Goal: Information Seeking & Learning: Compare options

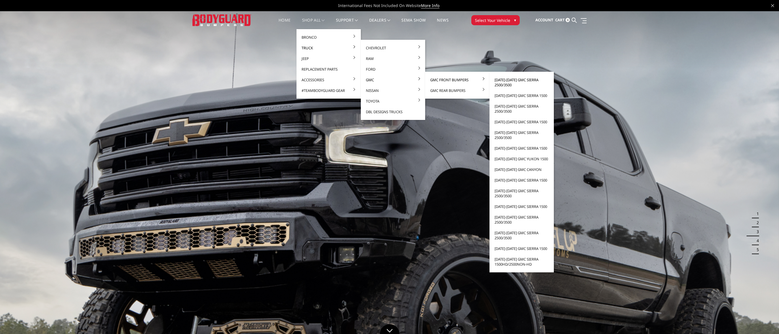
click at [526, 79] on link "[DATE]-[DATE] GMC Sierra 2500/3500" at bounding box center [522, 82] width 60 height 16
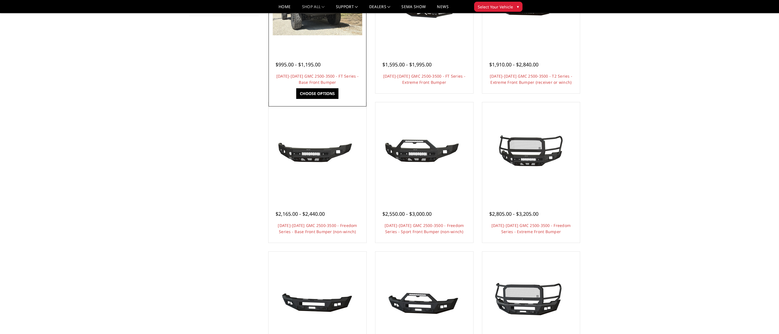
scroll to position [112, 0]
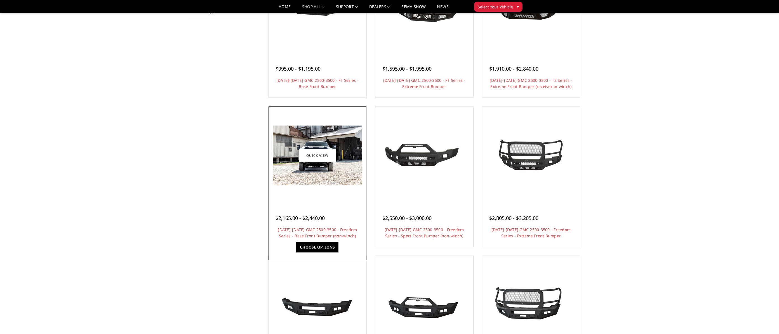
click at [327, 137] on img at bounding box center [318, 155] width 90 height 60
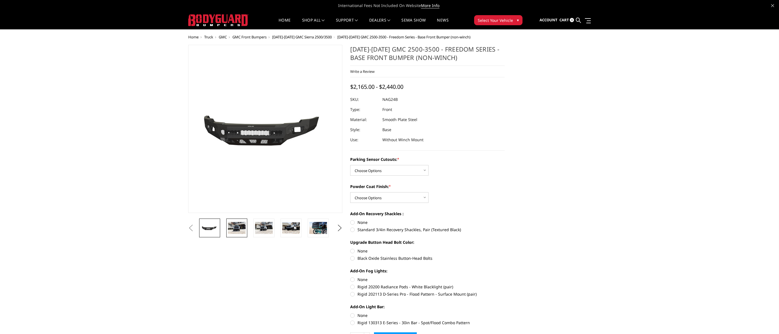
click at [240, 230] on img at bounding box center [237, 228] width 18 height 12
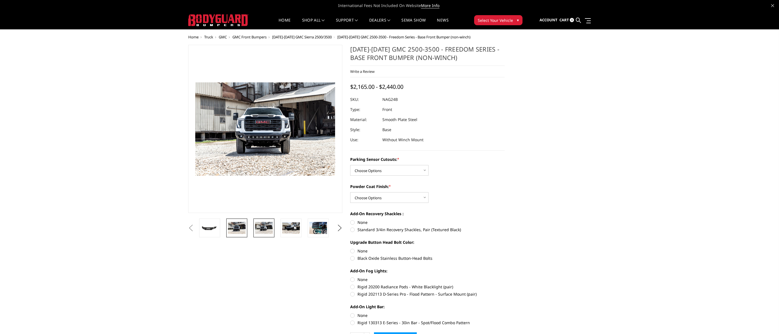
click at [262, 223] on img at bounding box center [264, 228] width 18 height 12
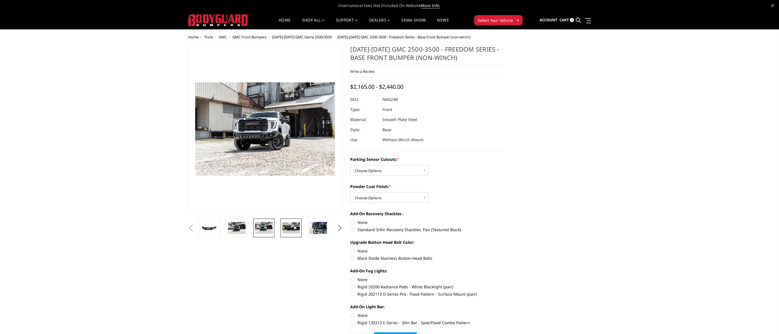
click at [288, 226] on img at bounding box center [291, 227] width 18 height 11
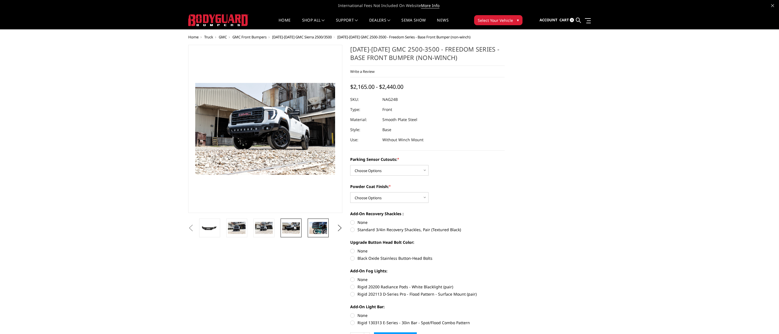
click at [312, 222] on img at bounding box center [318, 228] width 18 height 12
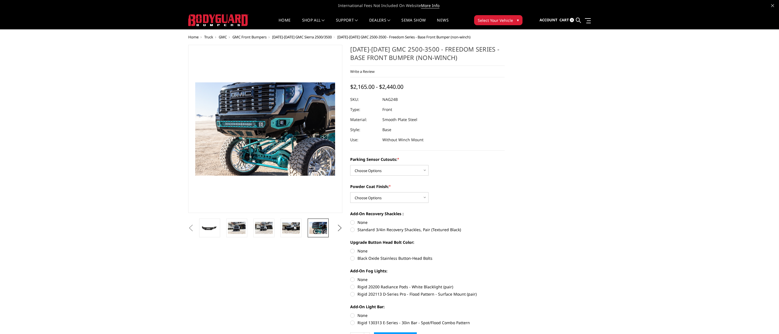
click at [341, 227] on button "Next" at bounding box center [339, 228] width 8 height 8
click at [340, 227] on button "Next" at bounding box center [339, 228] width 8 height 8
click at [271, 226] on img at bounding box center [264, 228] width 18 height 12
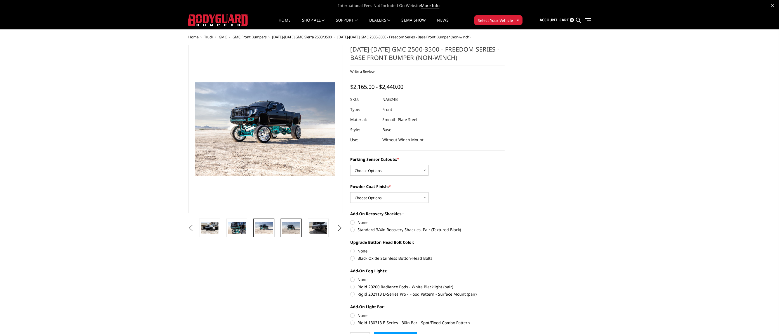
click at [287, 227] on img at bounding box center [291, 228] width 18 height 12
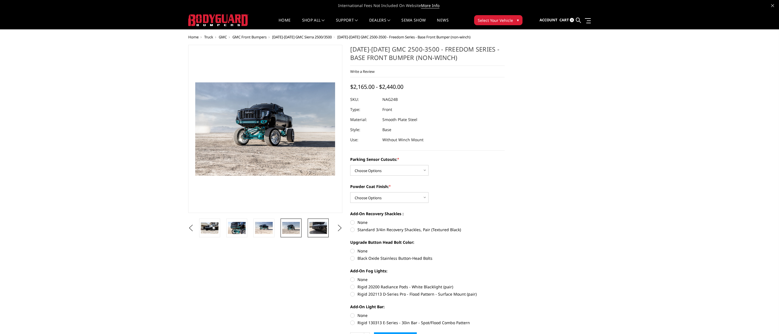
click at [312, 229] on img at bounding box center [318, 228] width 18 height 12
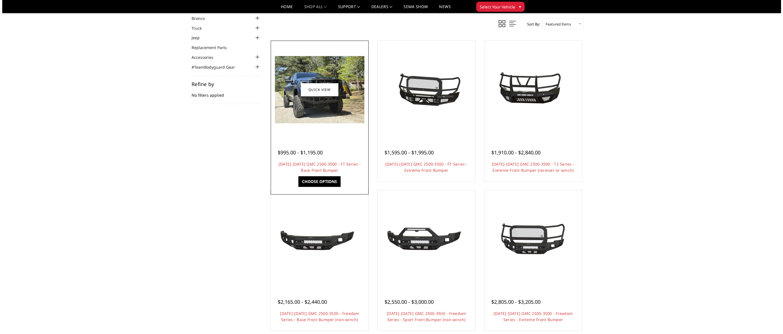
scroll to position [28, 0]
click at [313, 93] on link "Quick view" at bounding box center [317, 89] width 37 height 13
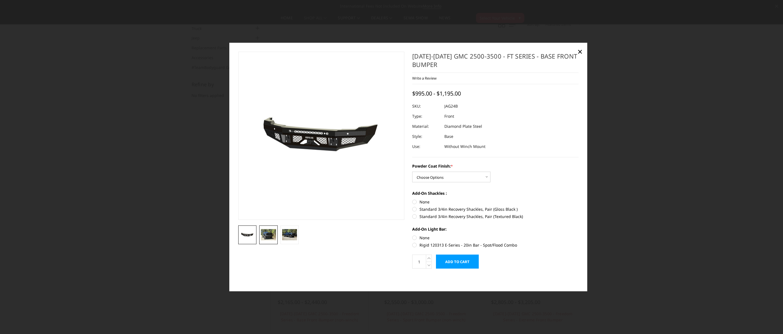
click at [266, 238] on img at bounding box center [268, 234] width 15 height 11
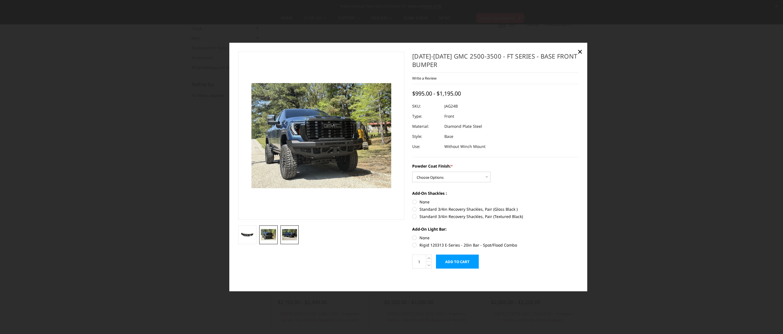
click at [289, 235] on img at bounding box center [289, 234] width 15 height 11
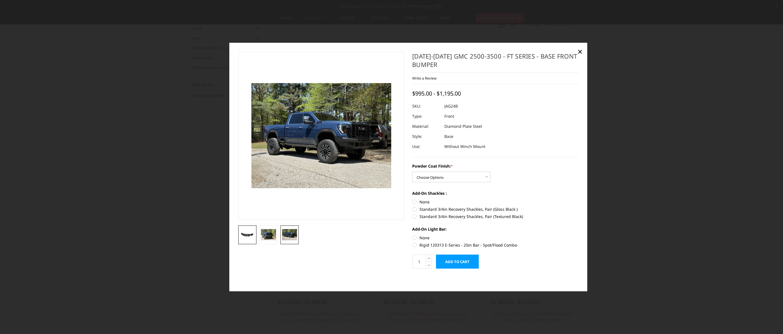
click at [250, 235] on img at bounding box center [247, 234] width 15 height 7
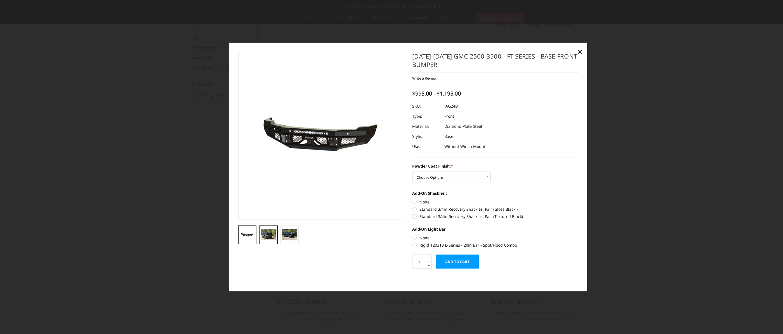
click at [272, 233] on img at bounding box center [268, 234] width 15 height 11
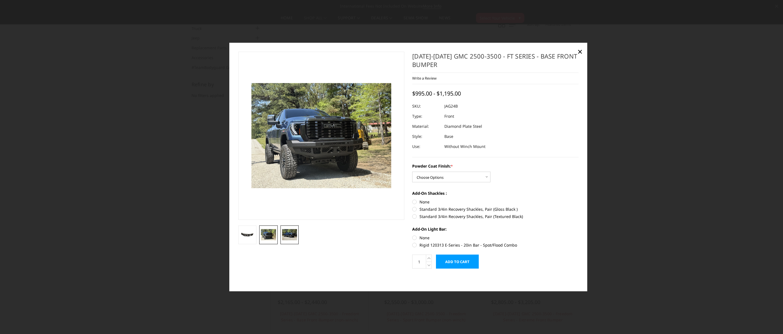
click at [286, 231] on img at bounding box center [289, 234] width 15 height 11
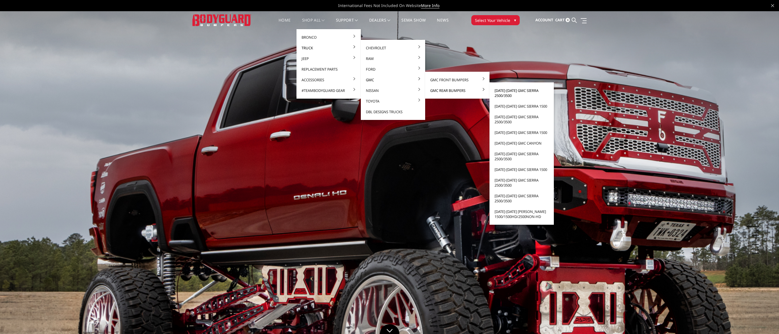
click at [507, 92] on link "[DATE]-[DATE] GMC Sierra 2500/3500" at bounding box center [522, 93] width 60 height 16
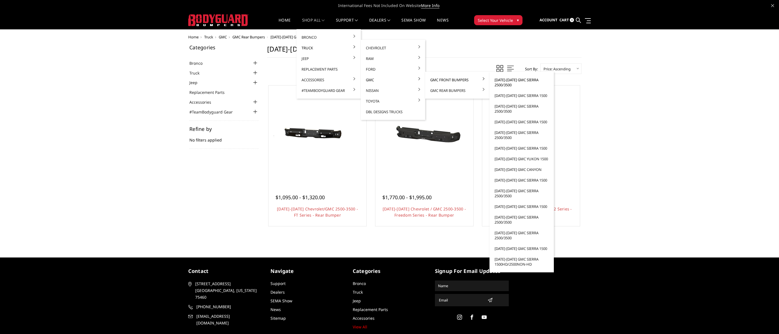
click at [500, 80] on link "[DATE]-[DATE] GMC Sierra 2500/3500" at bounding box center [522, 82] width 60 height 16
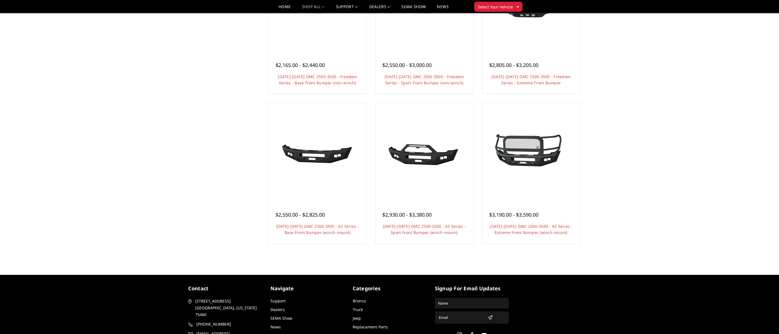
scroll to position [280, 0]
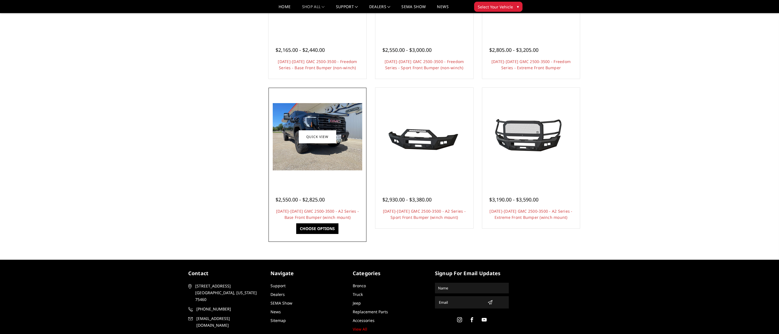
click at [316, 156] on img at bounding box center [318, 136] width 90 height 67
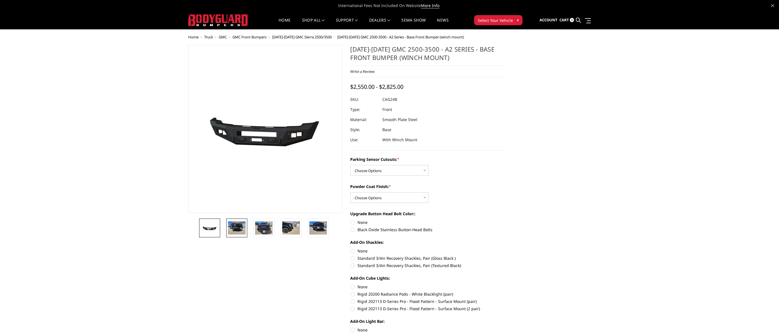
click at [244, 231] on img at bounding box center [237, 227] width 18 height 13
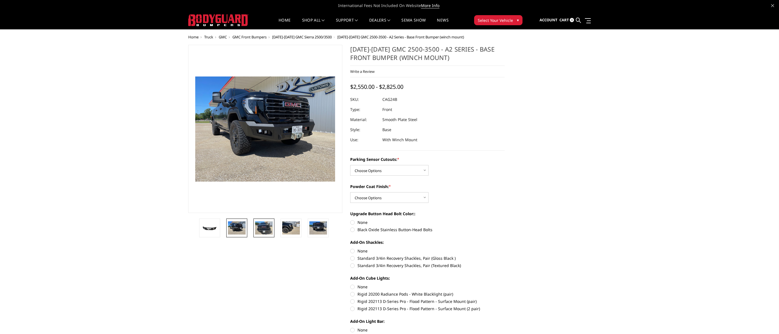
click at [274, 231] on link at bounding box center [263, 227] width 21 height 19
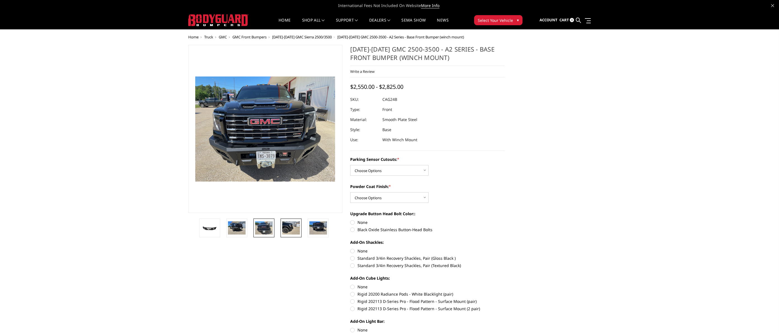
click at [294, 230] on img at bounding box center [291, 227] width 18 height 13
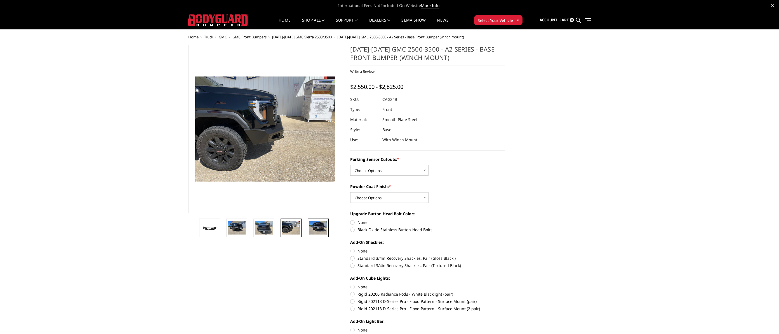
click at [319, 229] on img at bounding box center [318, 227] width 18 height 13
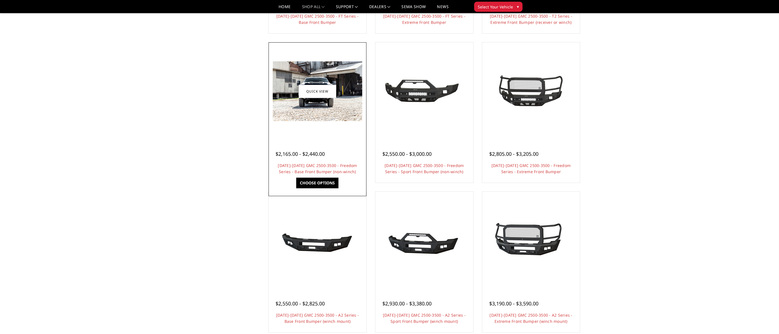
scroll to position [168, 0]
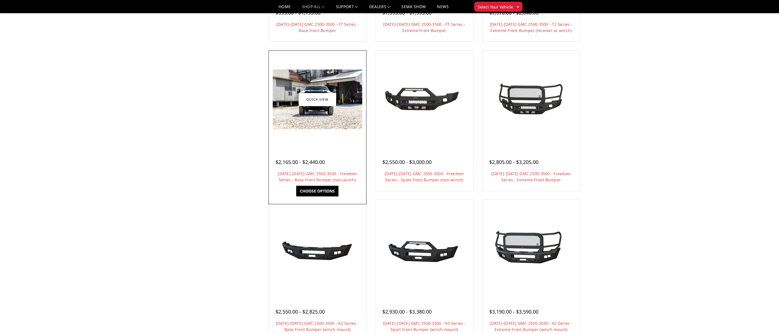
click at [321, 134] on div at bounding box center [317, 99] width 95 height 95
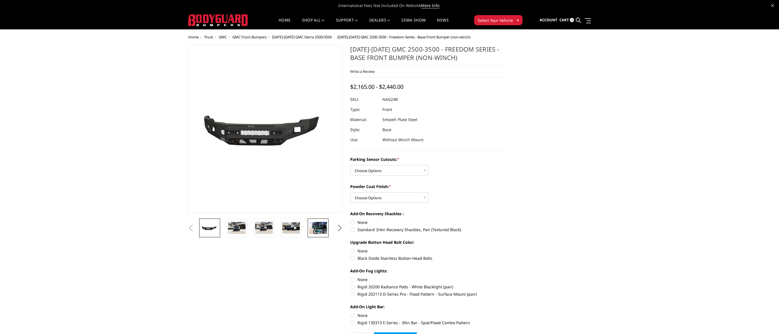
click at [317, 234] on link at bounding box center [318, 227] width 21 height 19
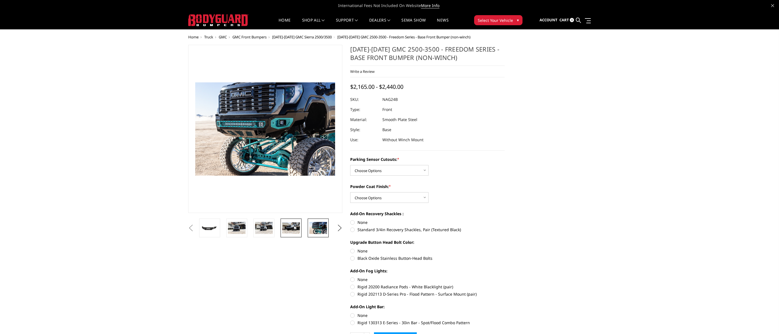
click at [292, 230] on img at bounding box center [291, 227] width 18 height 11
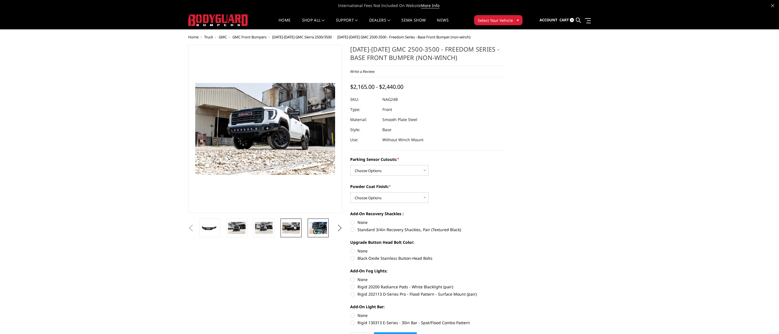
click at [309, 226] on link at bounding box center [318, 227] width 21 height 19
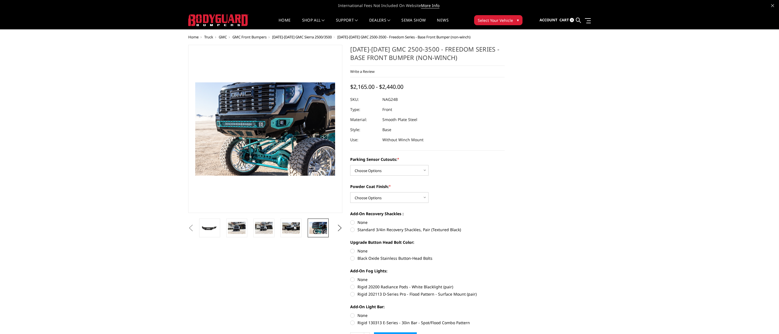
click at [219, 22] on img at bounding box center [218, 20] width 60 height 12
